Goal: Information Seeking & Learning: Learn about a topic

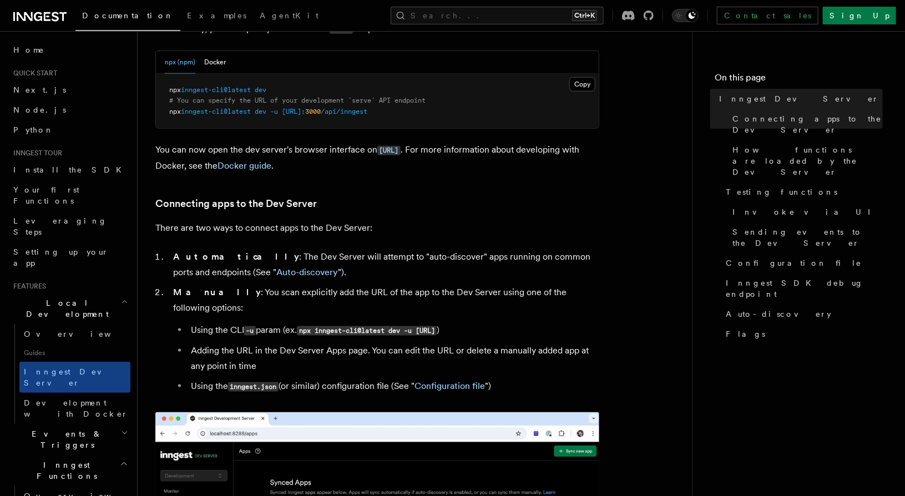
scroll to position [555, 0]
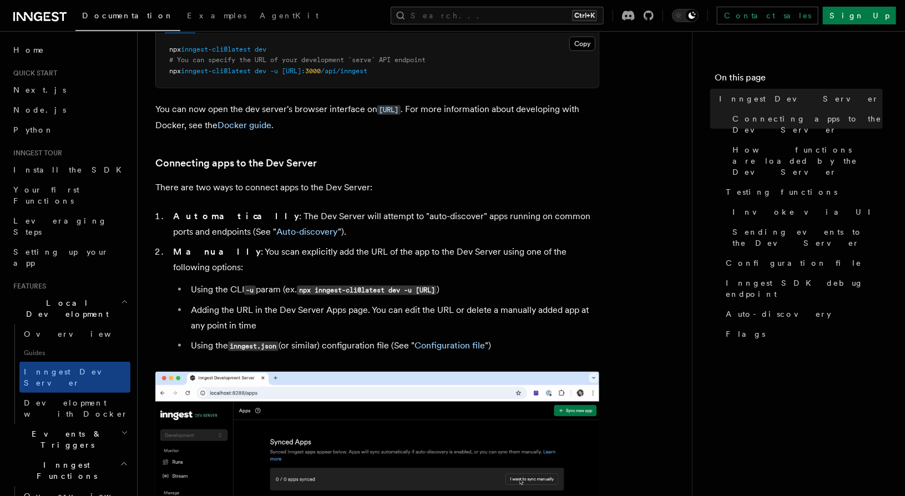
scroll to position [283, 0]
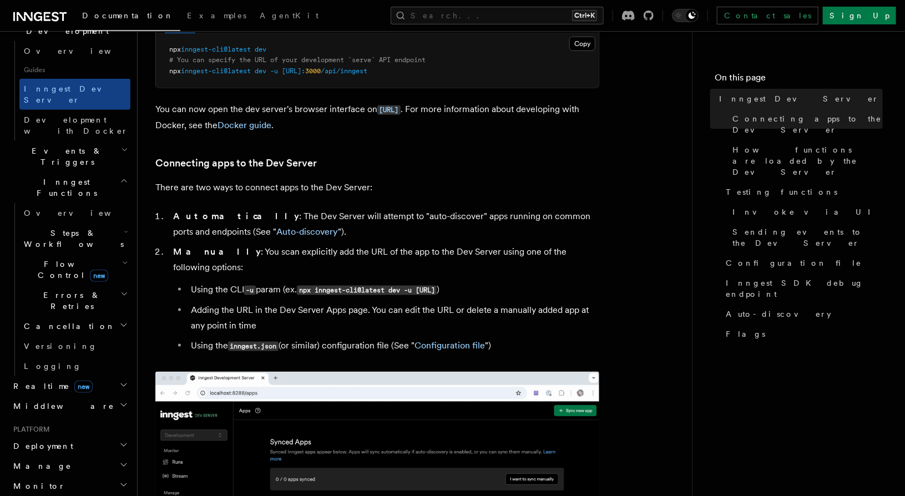
click at [525, 4] on div "Documentation Examples AgentKit Search... Ctrl+K Contact sales Sign Up" at bounding box center [452, 15] width 905 height 31
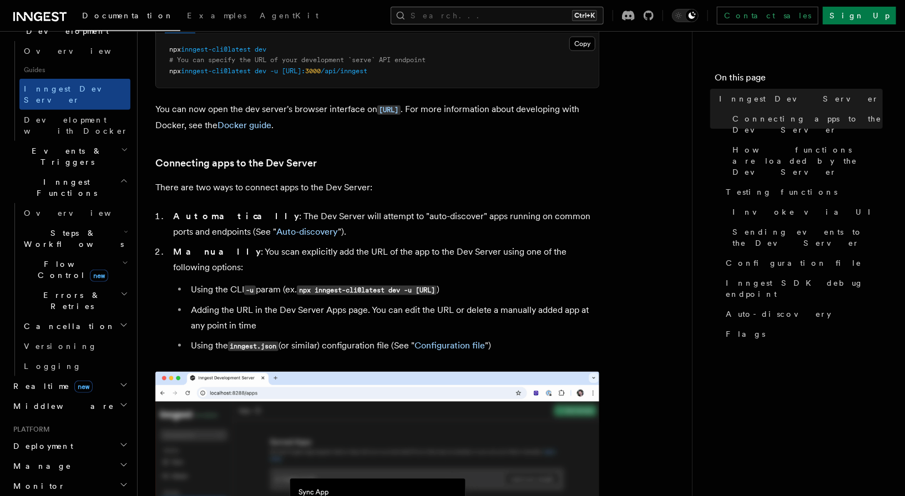
click at [515, 18] on button "Search... Ctrl+K" at bounding box center [497, 16] width 213 height 18
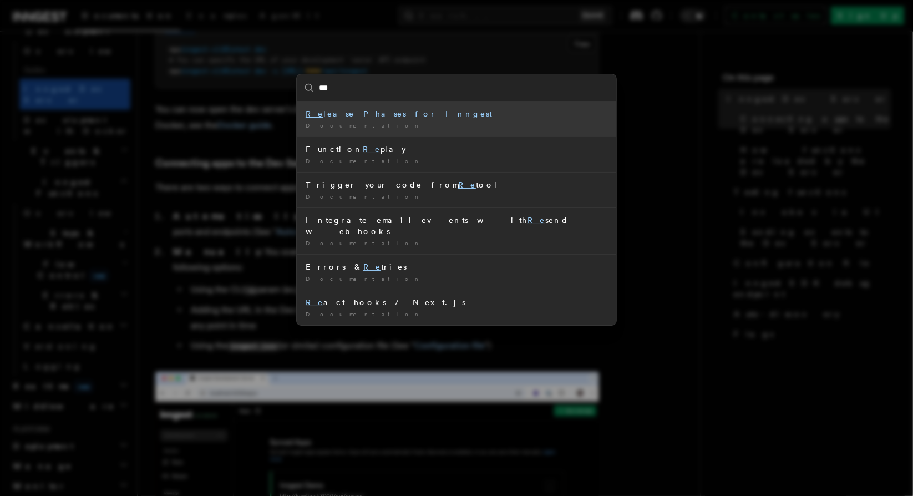
type input "****"
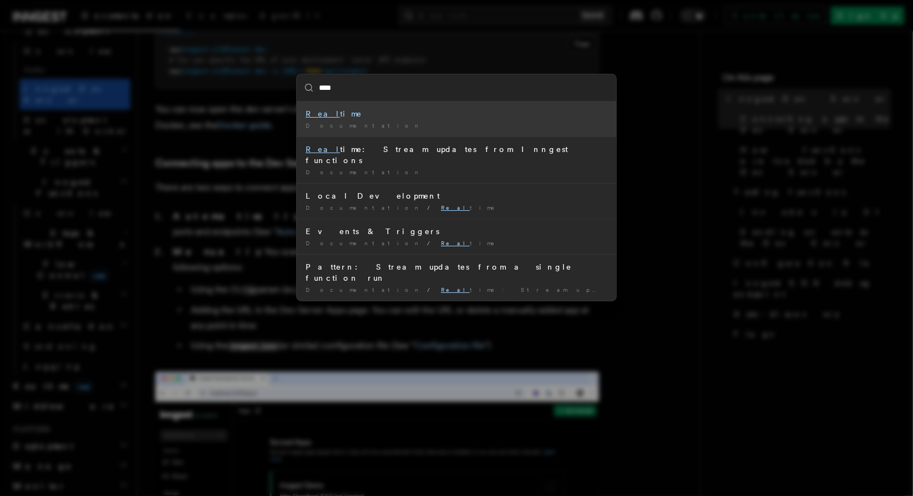
click at [408, 119] on li "Real time Documentation /" at bounding box center [457, 119] width 320 height 35
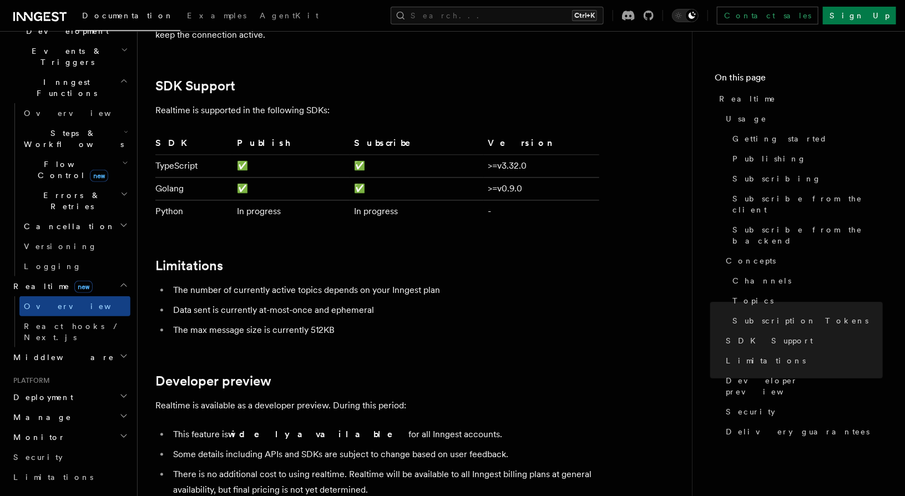
scroll to position [3163, 0]
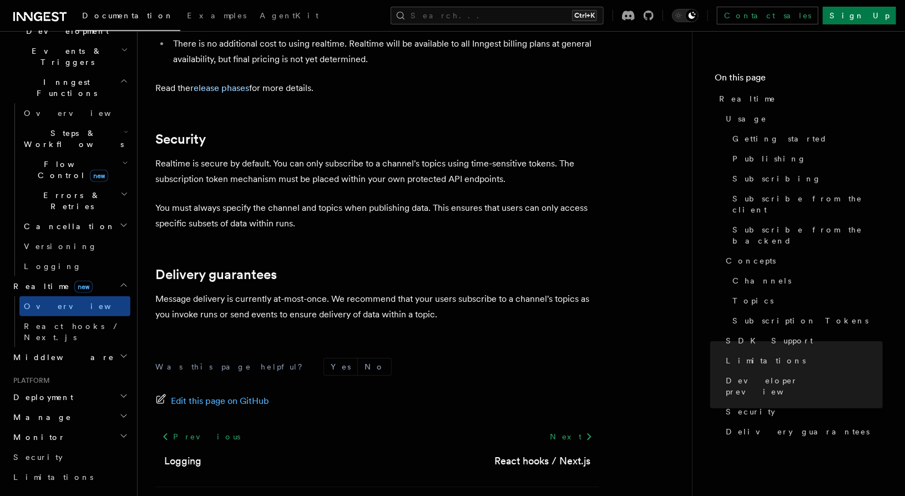
scroll to position [3717, 0]
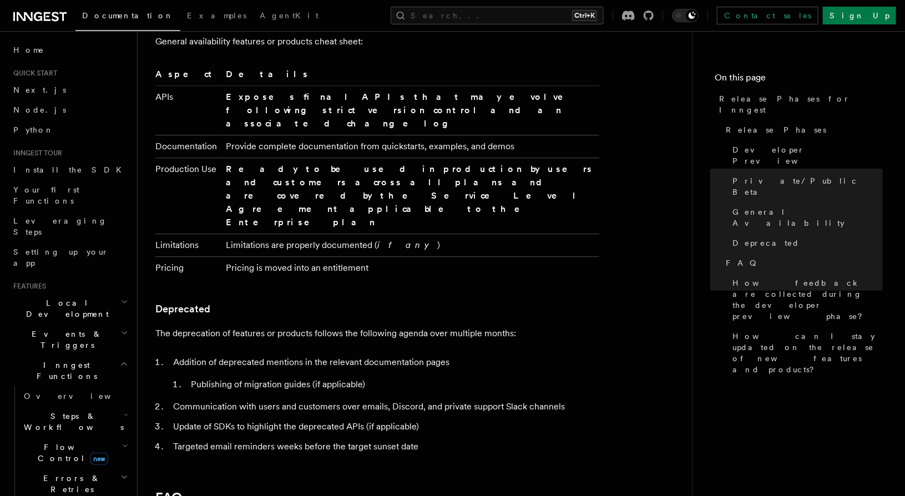
scroll to position [1999, 0]
